Goal: Transaction & Acquisition: Book appointment/travel/reservation

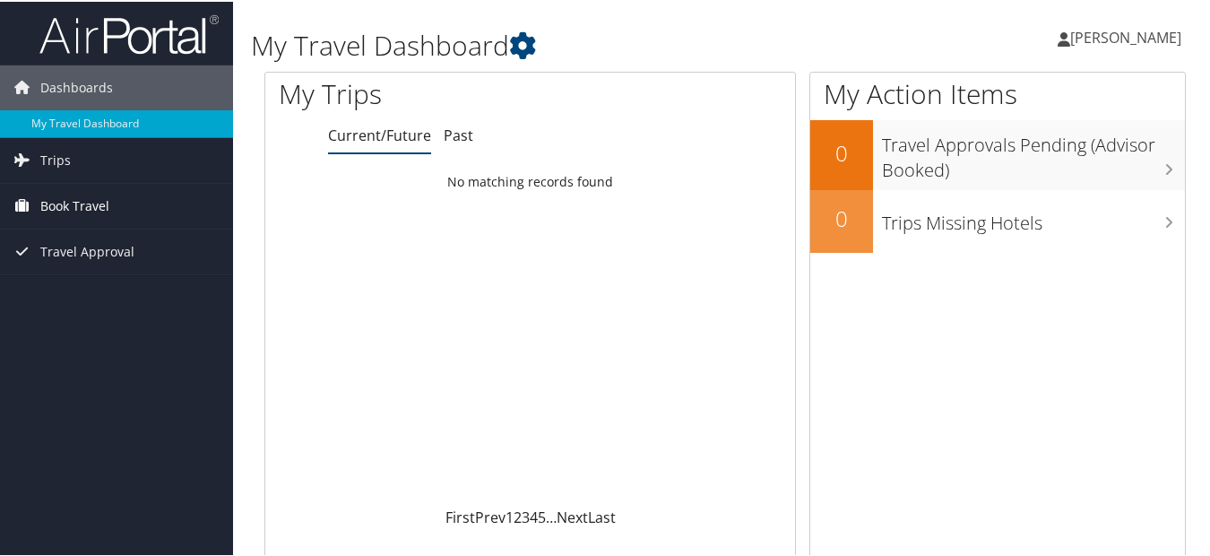
click at [35, 202] on icon at bounding box center [22, 203] width 27 height 27
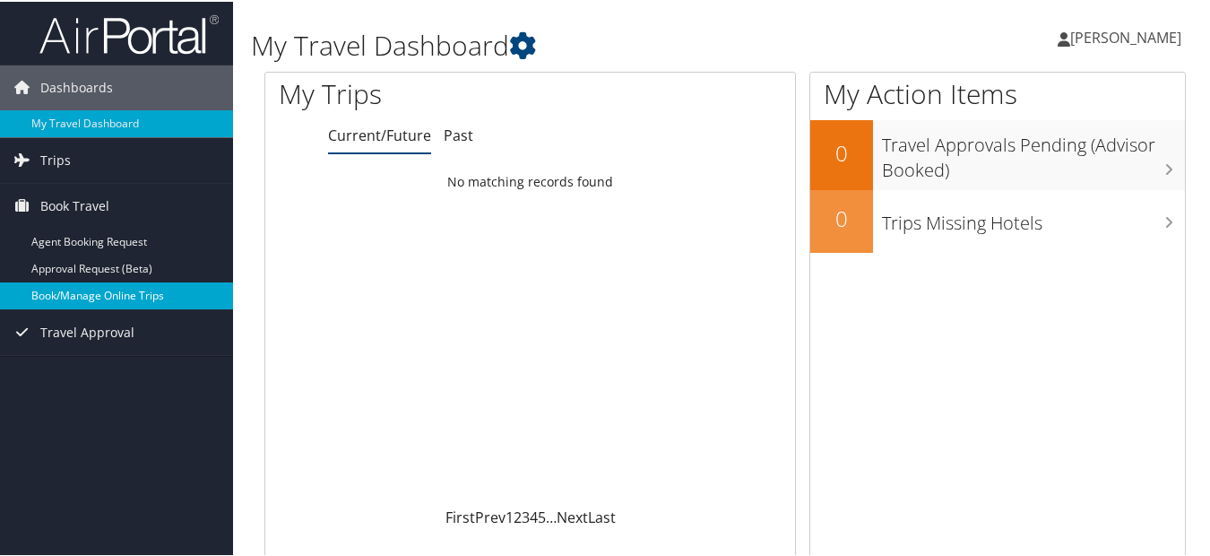
click at [135, 285] on link "Book/Manage Online Trips" at bounding box center [116, 294] width 233 height 27
